Goal: Task Accomplishment & Management: Complete application form

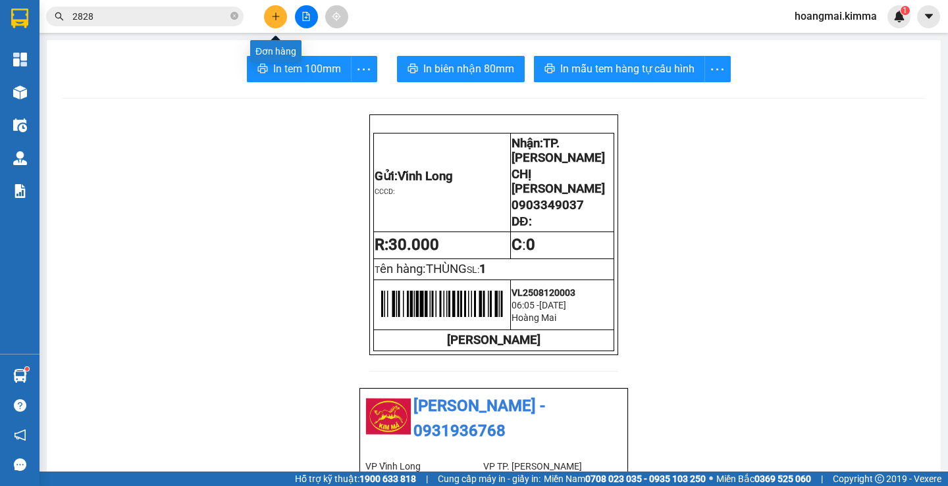
click at [283, 21] on button at bounding box center [275, 16] width 23 height 23
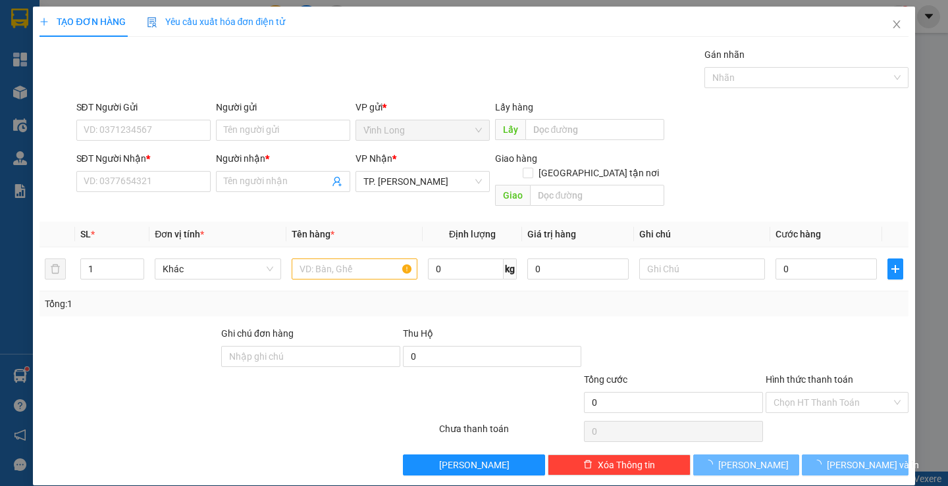
click at [169, 193] on div "SĐT Người Nhận * VD: 0377654321" at bounding box center [143, 174] width 134 height 46
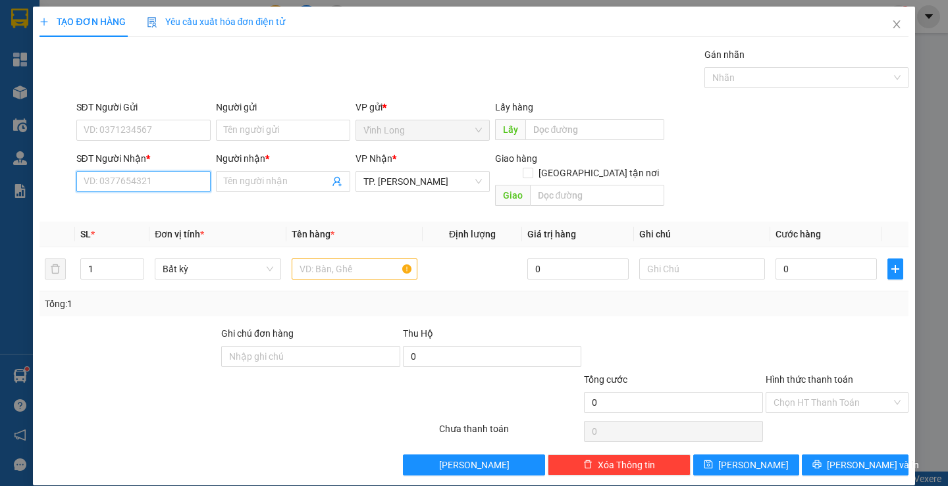
click at [151, 184] on input "SĐT Người Nhận *" at bounding box center [143, 181] width 134 height 21
type input "0707193869"
click at [150, 214] on div "0707193869 - [PERSON_NAME]" at bounding box center [148, 208] width 130 height 14
type input "[PERSON_NAME]"
type input "0707193869"
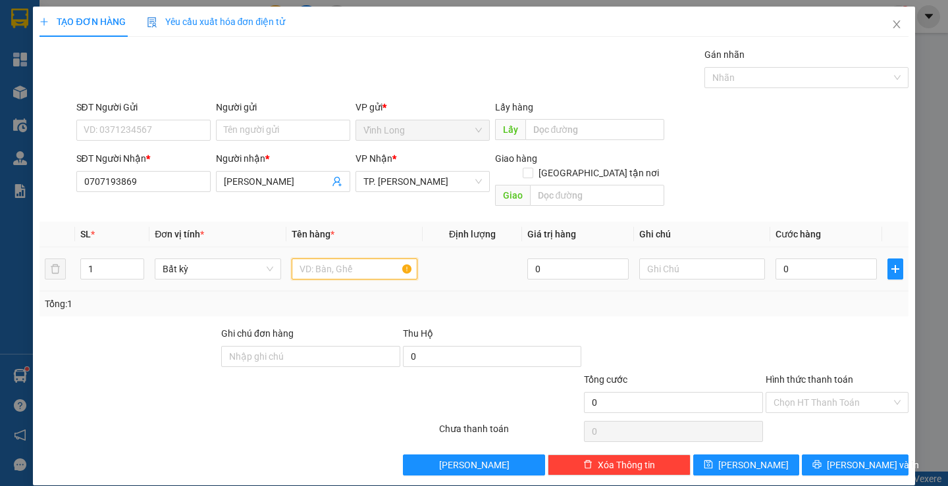
click at [375, 260] on input "text" at bounding box center [355, 269] width 126 height 21
type input "GÓI TRẮNG"
click at [698, 259] on input "text" at bounding box center [702, 269] width 126 height 21
type input "H"
click at [788, 259] on input "0" at bounding box center [825, 269] width 101 height 21
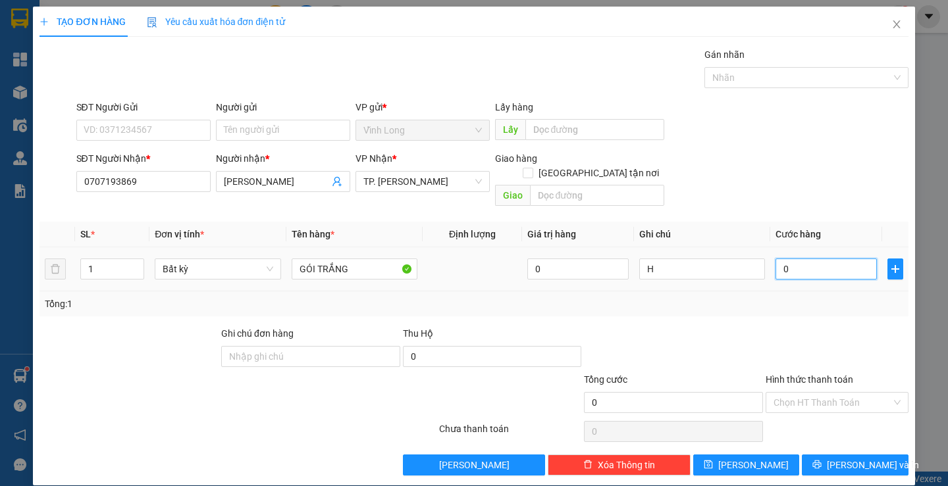
type input "2"
type input "20"
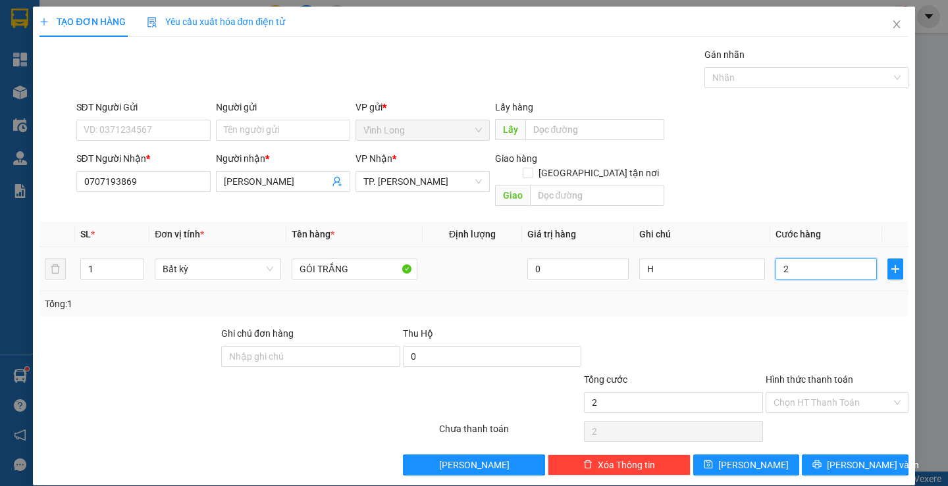
type input "20"
type input "20.000"
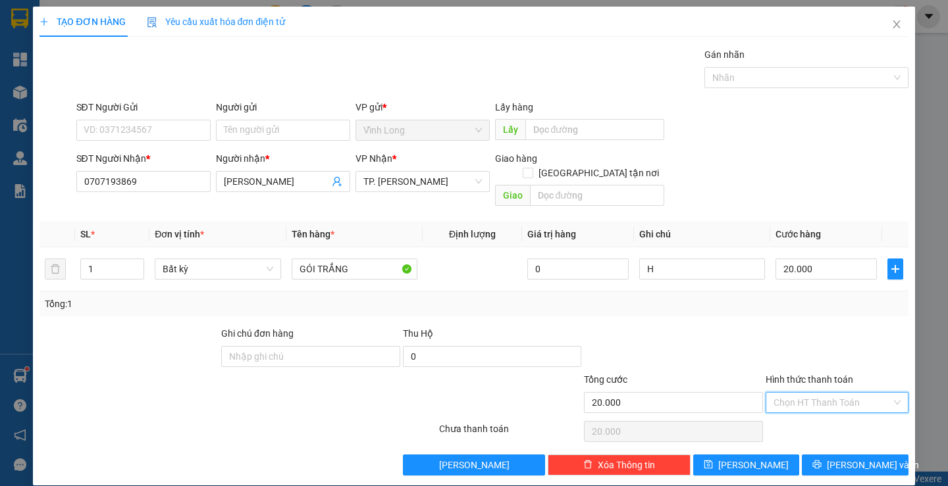
click at [816, 393] on input "Hình thức thanh toán" at bounding box center [832, 403] width 118 height 20
click at [812, 413] on div "Tại văn phòng" at bounding box center [828, 414] width 125 height 14
type input "0"
click at [831, 455] on button "[PERSON_NAME] và In" at bounding box center [855, 465] width 106 height 21
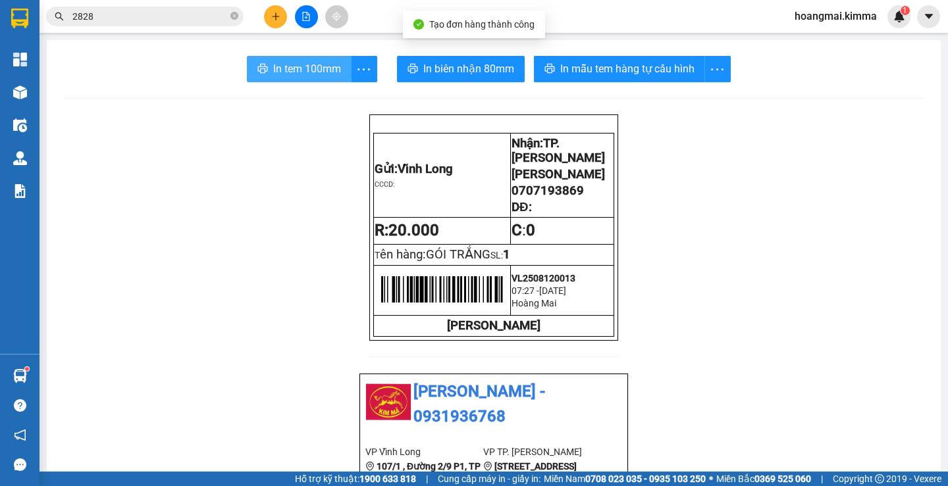
click at [281, 65] on span "In tem 100mm" at bounding box center [307, 69] width 68 height 16
